Goal: Task Accomplishment & Management: Manage account settings

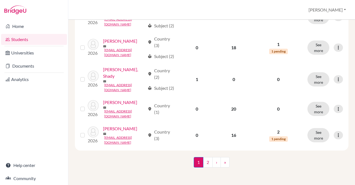
scroll to position [632, 0]
click at [206, 163] on link "2" at bounding box center [208, 162] width 10 height 10
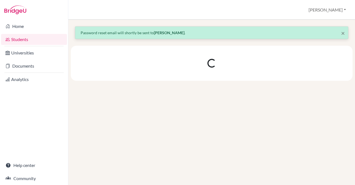
scroll to position [0, 0]
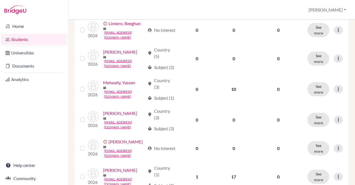
scroll to position [291, 0]
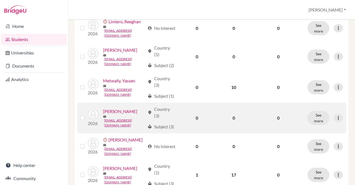
click at [130, 115] on link "[PERSON_NAME]" at bounding box center [120, 111] width 34 height 7
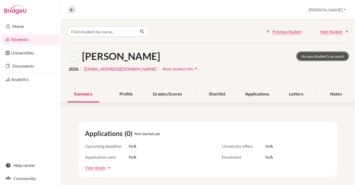
click at [314, 56] on link "Access student's account" at bounding box center [323, 56] width 52 height 8
click at [20, 40] on link "Students" at bounding box center [30, 39] width 58 height 11
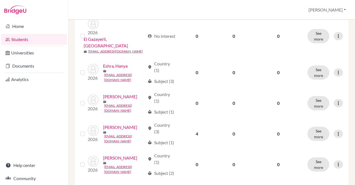
scroll to position [613, 0]
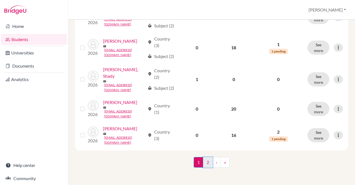
click at [209, 162] on link "2" at bounding box center [208, 162] width 10 height 10
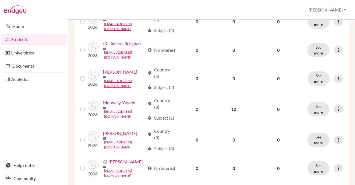
scroll to position [284, 0]
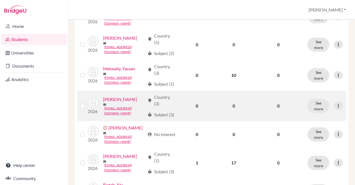
click at [120, 102] on link "[PERSON_NAME]" at bounding box center [120, 99] width 34 height 7
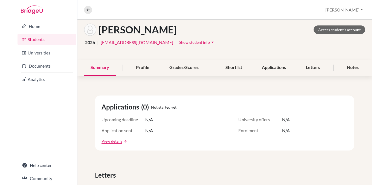
scroll to position [25, 0]
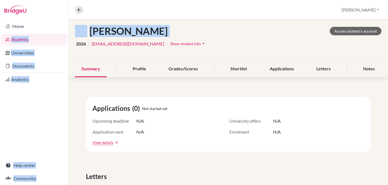
drag, startPoint x: 43, startPoint y: 40, endPoint x: 16, endPoint y: 34, distance: 28.5
click at [16, 34] on div "Home Students Universities Documents Analytics Help center Community Overview S…" at bounding box center [194, 92] width 388 height 185
click at [44, 27] on link "Home" at bounding box center [34, 26] width 66 height 11
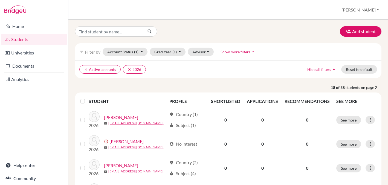
scroll to position [213, 0]
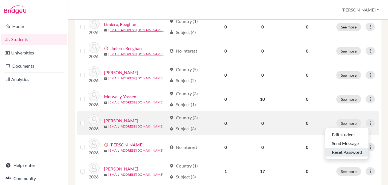
click at [348, 150] on button "Reset Password" at bounding box center [346, 152] width 43 height 9
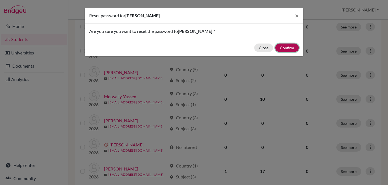
click at [285, 46] on button "Confirm" at bounding box center [287, 47] width 24 height 8
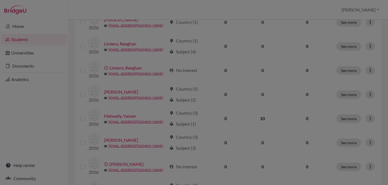
scroll to position [233, 0]
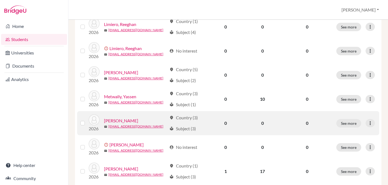
click at [186, 130] on div "local_library Subject (3)" at bounding box center [182, 128] width 27 height 7
click at [184, 118] on div "location_on Country (3)" at bounding box center [183, 117] width 28 height 7
click at [128, 127] on link "[EMAIL_ADDRESS][DOMAIN_NAME]" at bounding box center [135, 126] width 55 height 5
click at [125, 121] on link "[PERSON_NAME]" at bounding box center [121, 120] width 34 height 7
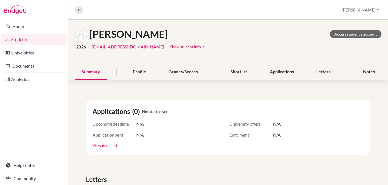
scroll to position [22, 0]
click at [237, 72] on div "Shortlist" at bounding box center [239, 72] width 30 height 16
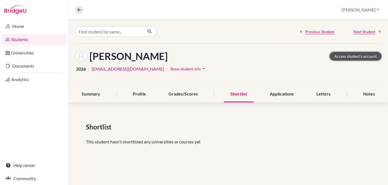
click at [358, 57] on link "Access student's account" at bounding box center [355, 56] width 52 height 8
